Goal: Transaction & Acquisition: Purchase product/service

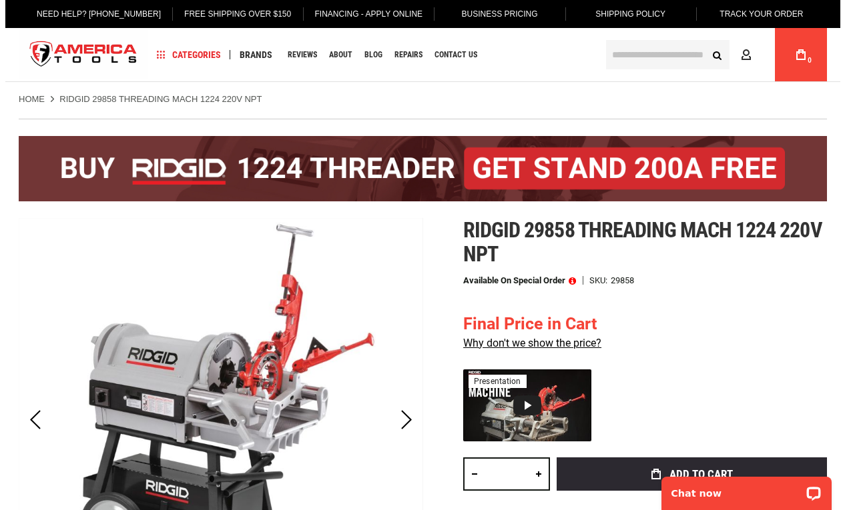
scroll to position [133, 0]
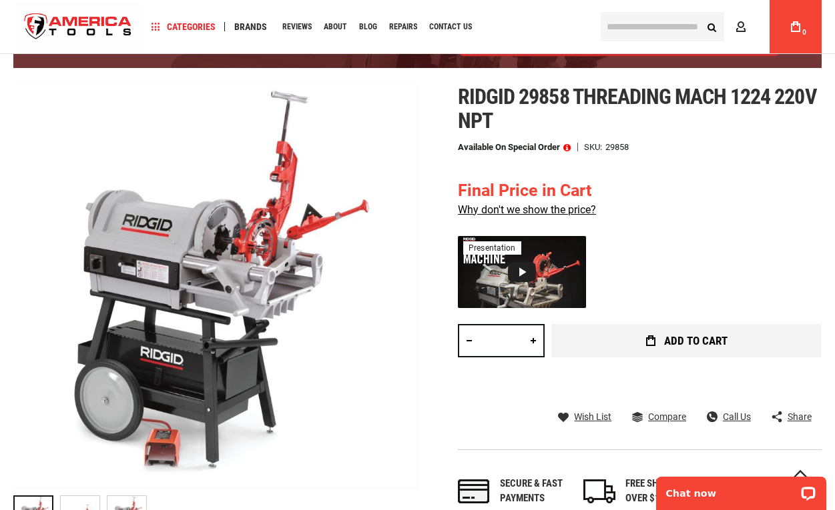
click at [677, 347] on span "Add to Cart" at bounding box center [695, 341] width 63 height 11
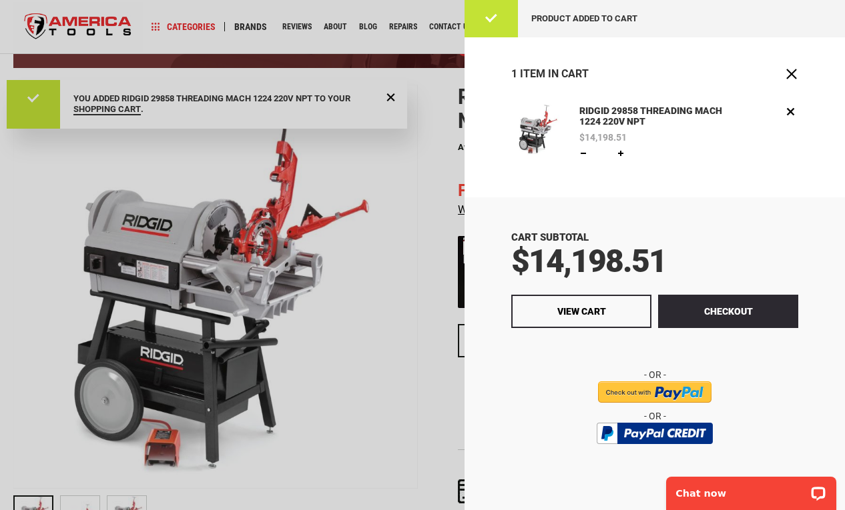
scroll to position [0, 0]
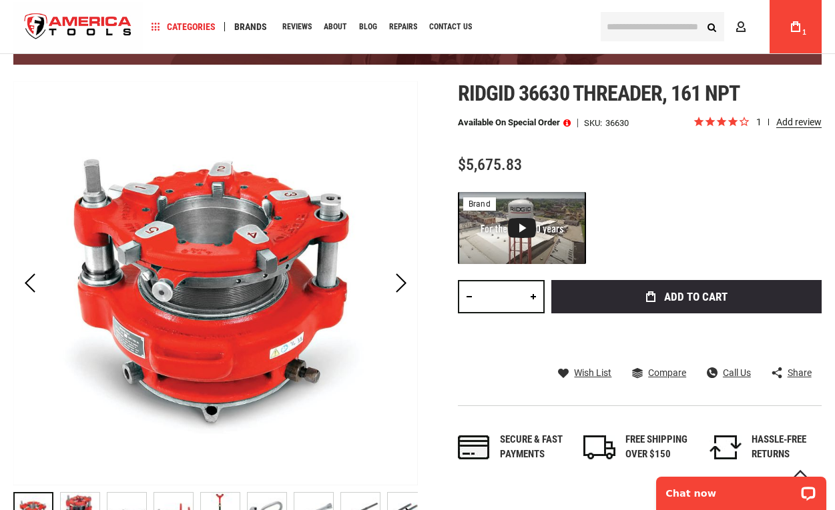
scroll to position [200, 0]
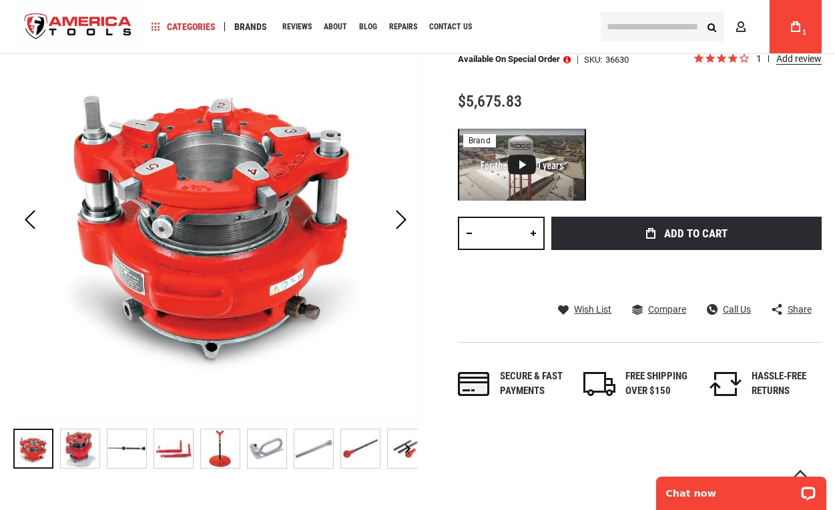
click at [271, 445] on img "RIDGID 36630 THREADER, 161 NPT" at bounding box center [267, 449] width 39 height 39
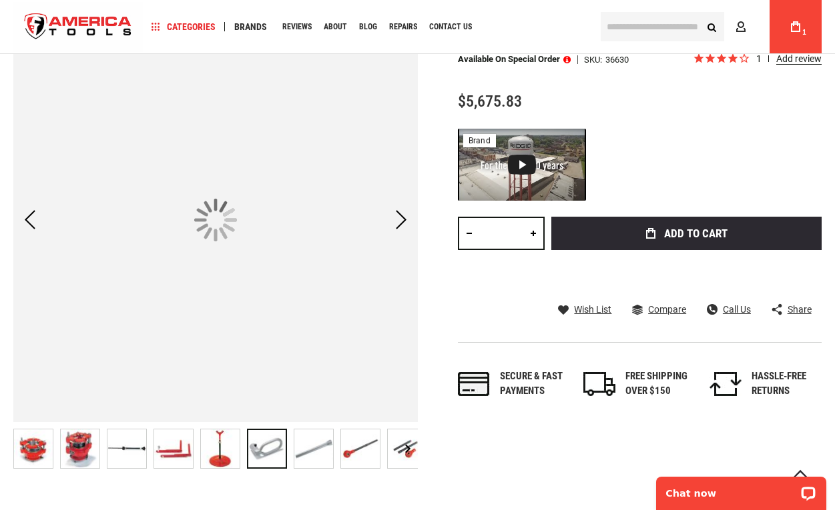
click at [129, 456] on img "RIDGID 36630 THREADER, 161 NPT" at bounding box center [126, 449] width 39 height 39
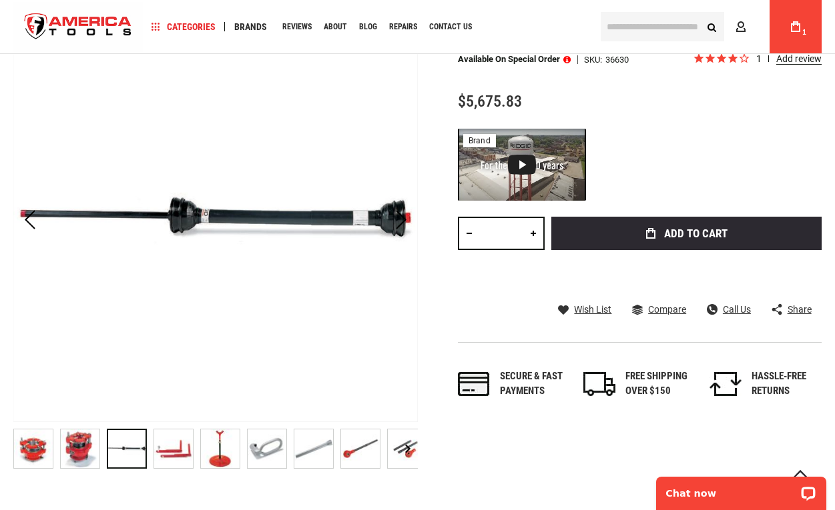
click at [352, 450] on img "RIDGID 36630 THREADER, 161 NPT" at bounding box center [360, 449] width 39 height 39
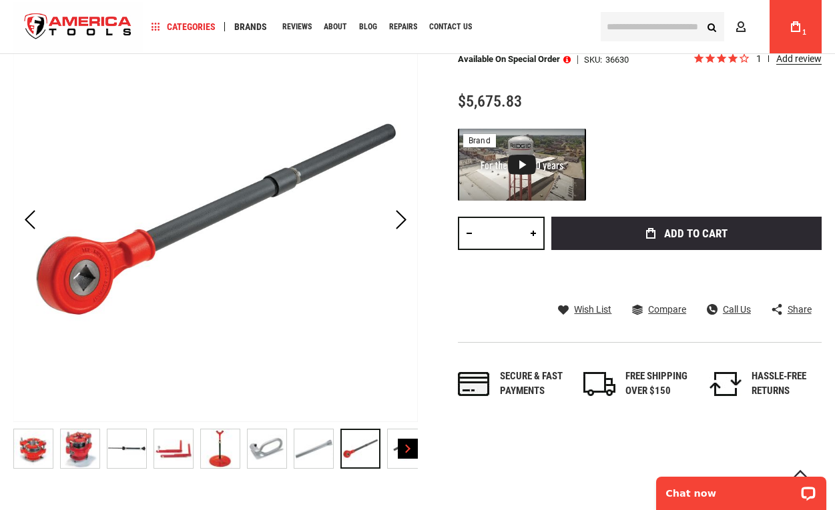
click at [398, 447] on div "Next" at bounding box center [408, 449] width 20 height 20
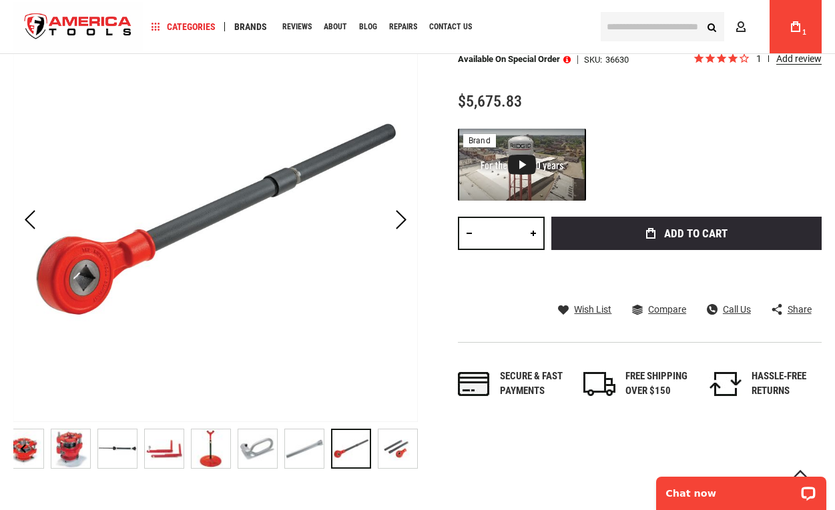
click at [397, 449] on img "RIDGID 36630 THREADER, 161 NPT" at bounding box center [397, 449] width 39 height 39
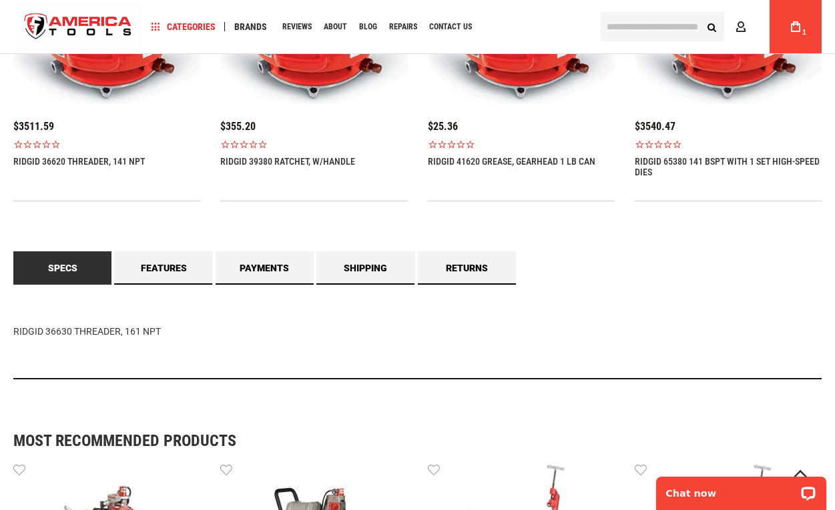
scroll to position [1134, 0]
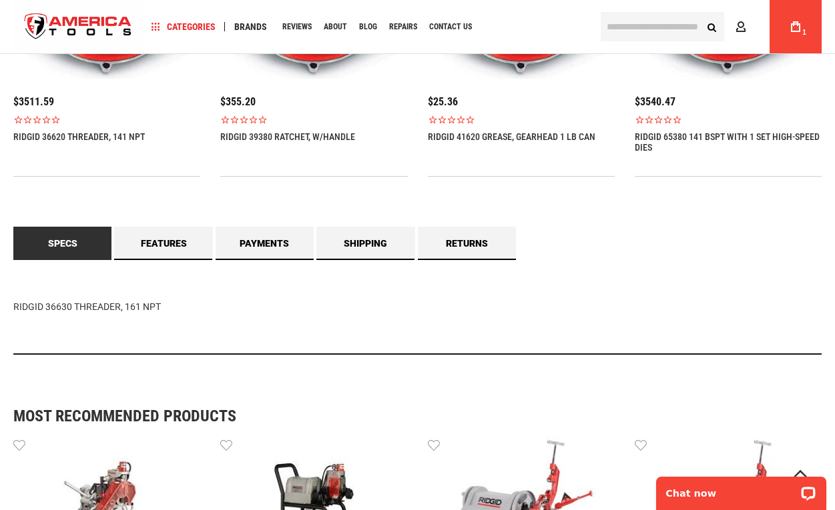
click at [56, 249] on link "Specs" at bounding box center [62, 243] width 98 height 33
click at [131, 242] on link "Features" at bounding box center [163, 243] width 98 height 33
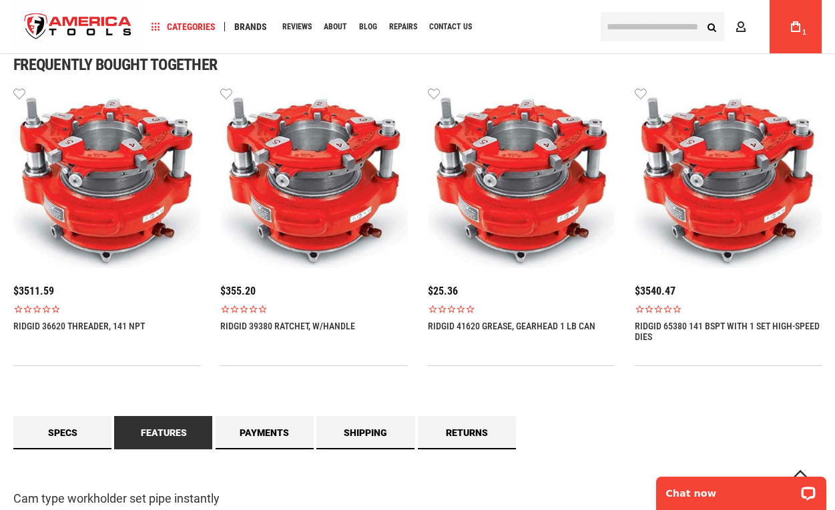
scroll to position [1201, 0]
